Goal: Task Accomplishment & Management: Use online tool/utility

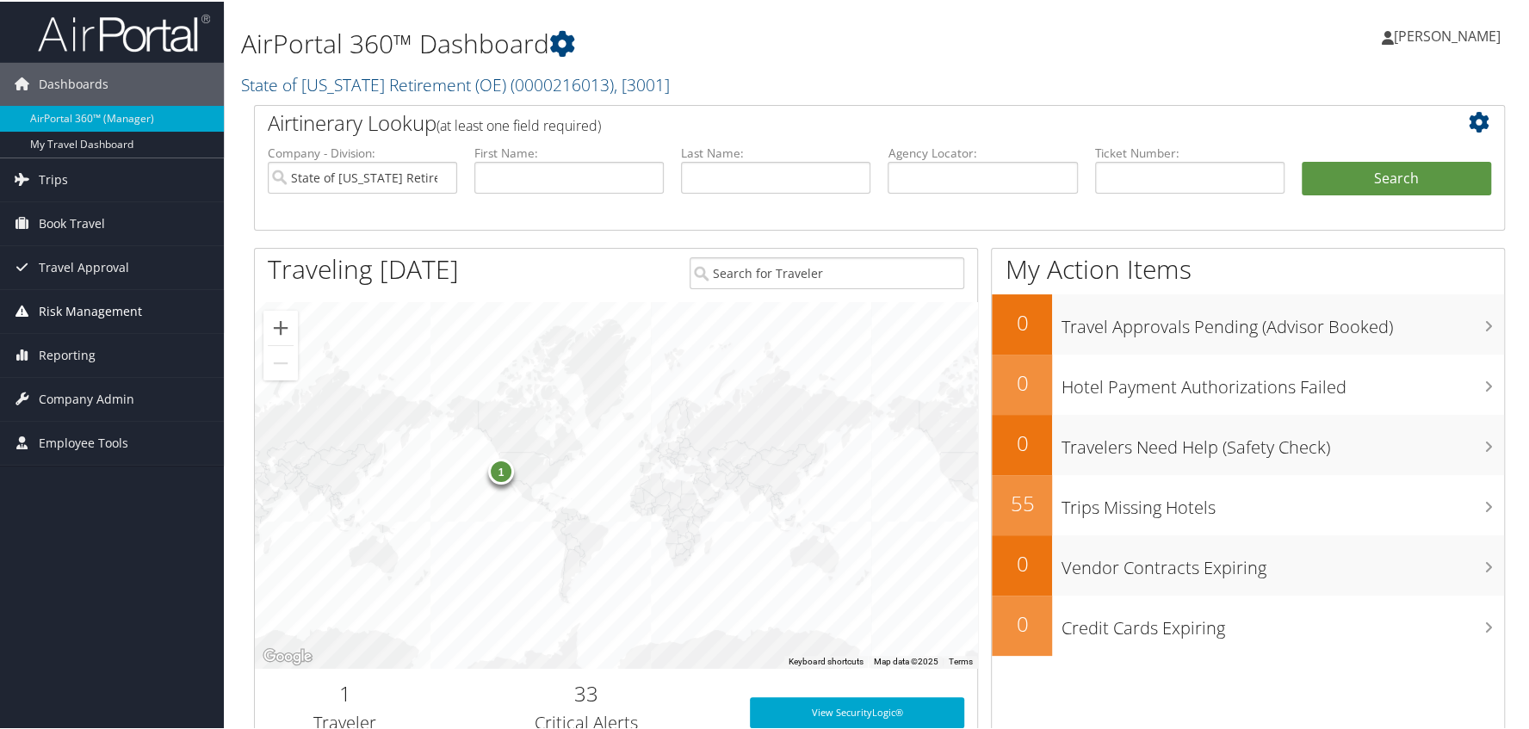
click at [65, 311] on span "Risk Management" at bounding box center [90, 309] width 103 height 43
click at [73, 481] on span "Reporting" at bounding box center [67, 483] width 57 height 43
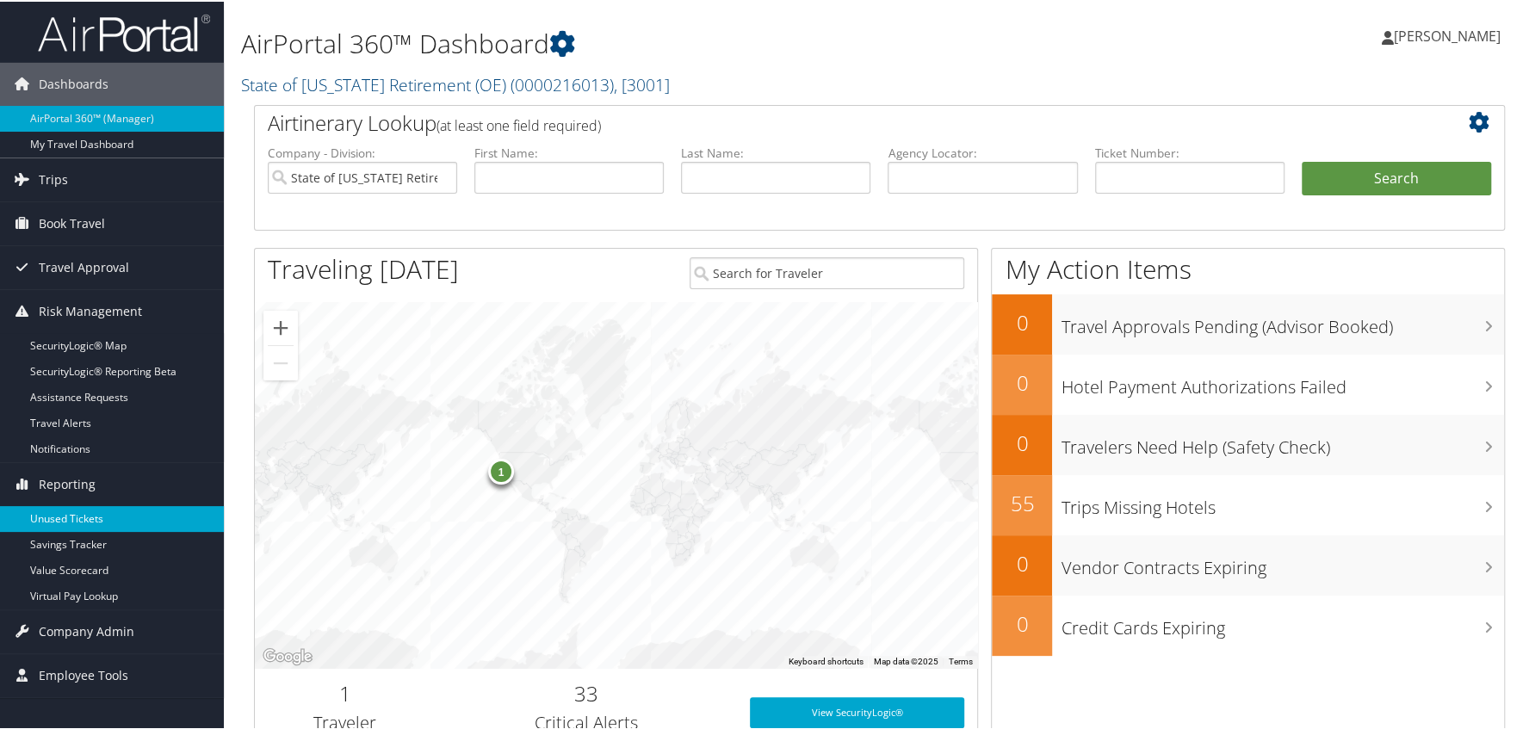
click at [84, 516] on link "Unused Tickets" at bounding box center [112, 518] width 224 height 26
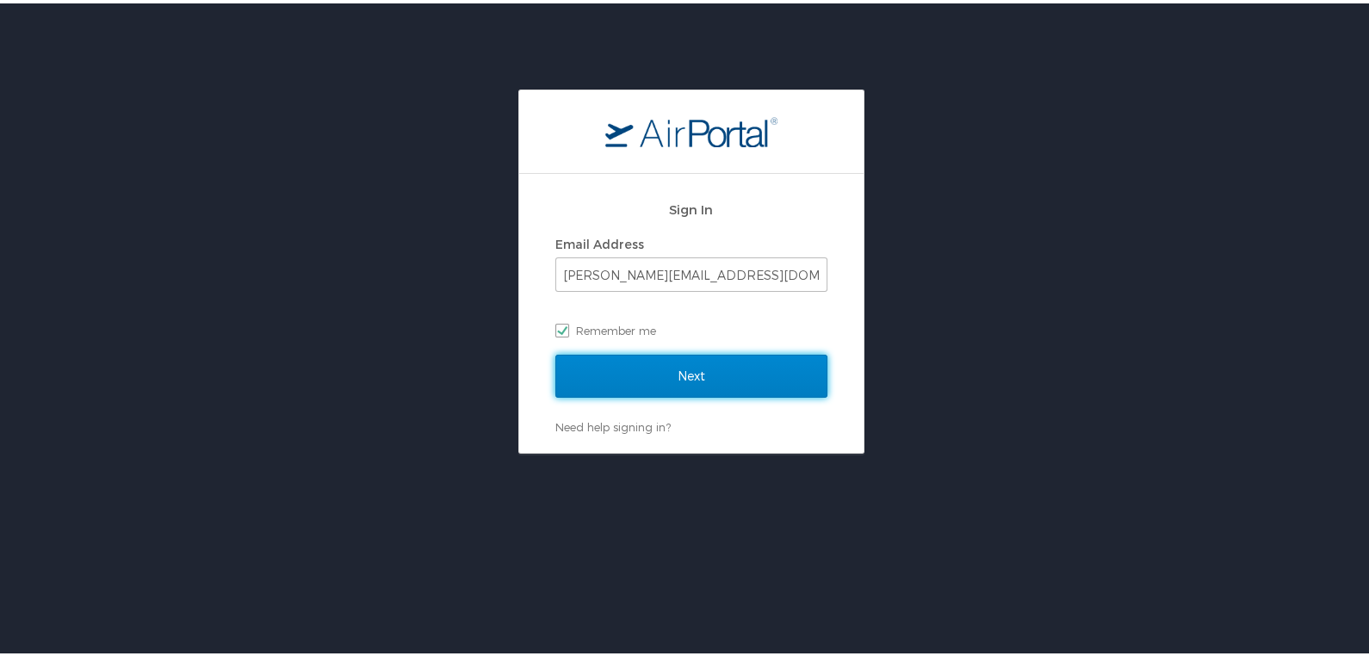
click at [640, 366] on input "Next" at bounding box center [691, 372] width 272 height 43
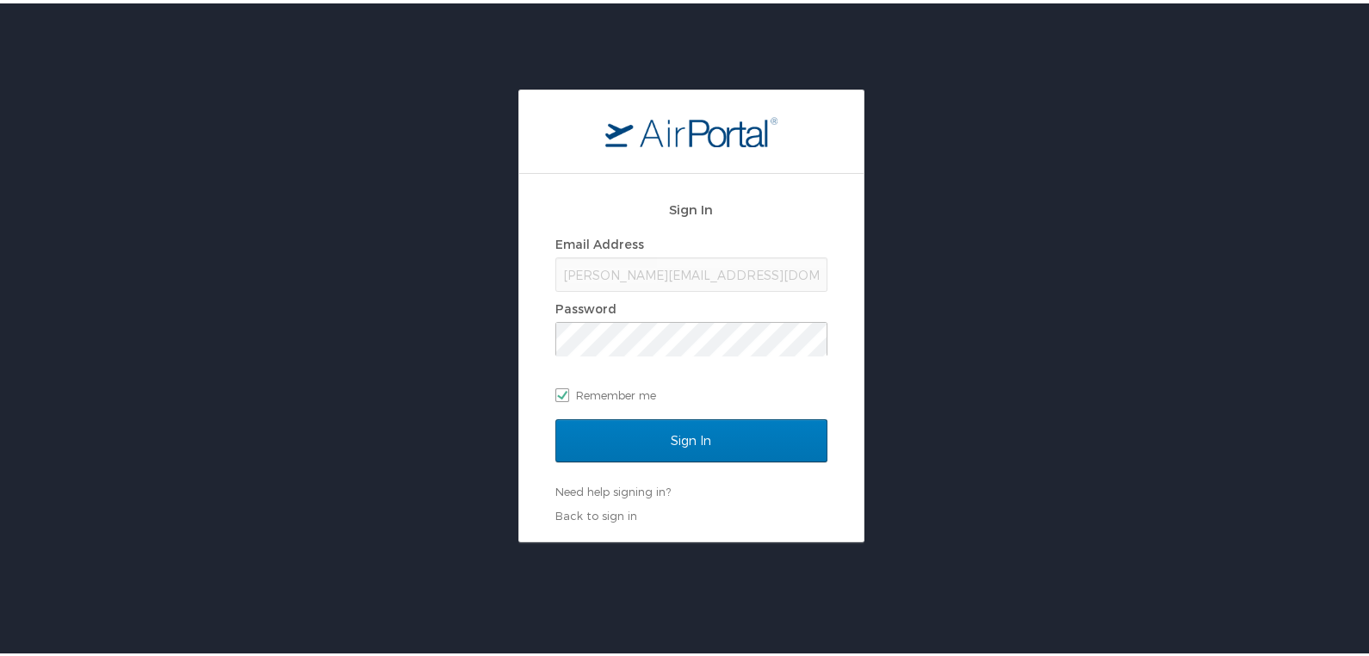
click at [623, 316] on div "Password" at bounding box center [691, 306] width 272 height 26
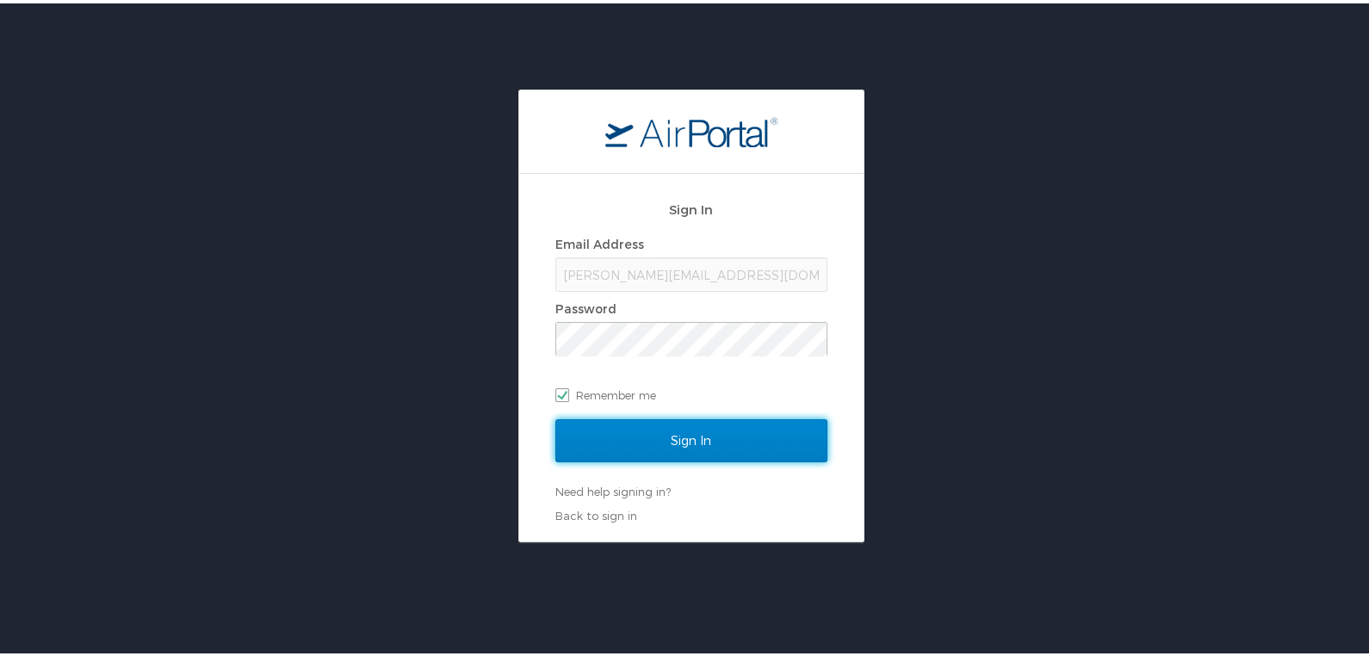
click at [665, 435] on input "Sign In" at bounding box center [691, 437] width 272 height 43
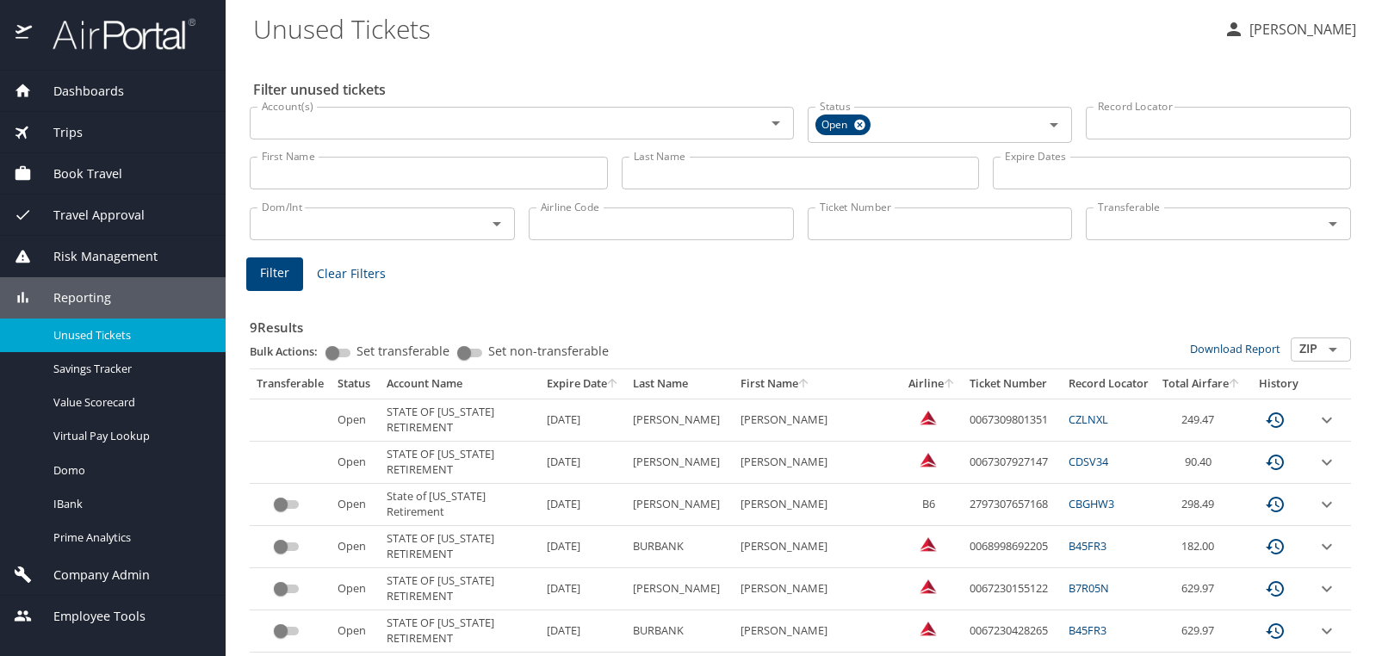
click at [78, 169] on span "Book Travel" at bounding box center [77, 173] width 90 height 19
